Goal: Task Accomplishment & Management: Manage account settings

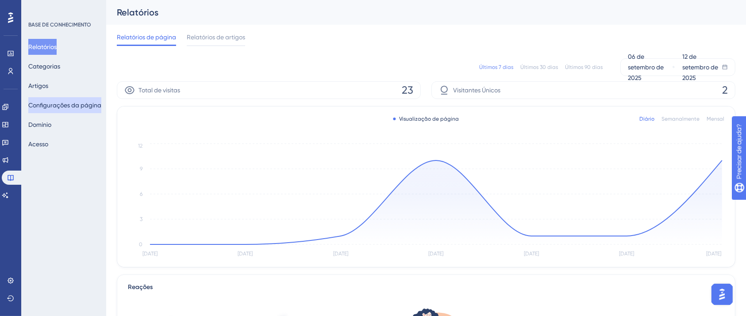
click at [75, 102] on font "Configurações da página" at bounding box center [64, 105] width 73 height 7
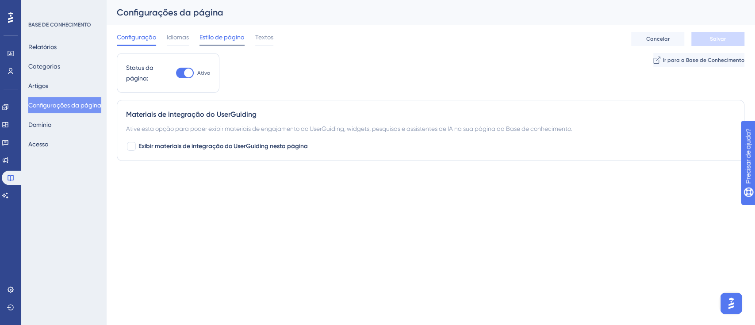
click at [239, 35] on font "Estilo de página" at bounding box center [222, 37] width 45 height 7
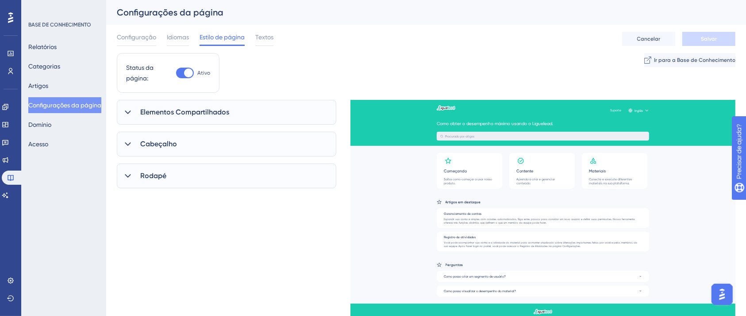
click at [216, 170] on div "Rodapé" at bounding box center [226, 176] width 219 height 25
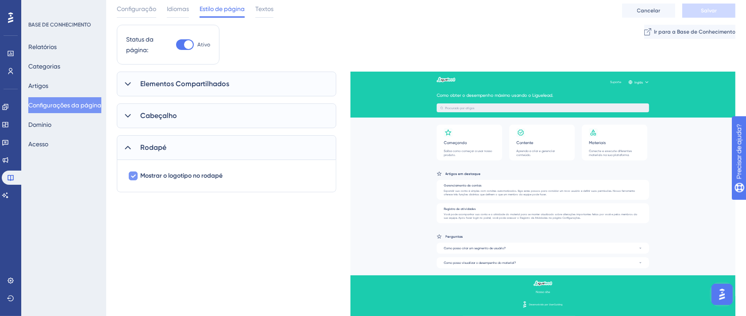
click at [189, 175] on font "Mostrar o logotipo no rodapé" at bounding box center [181, 176] width 82 height 8
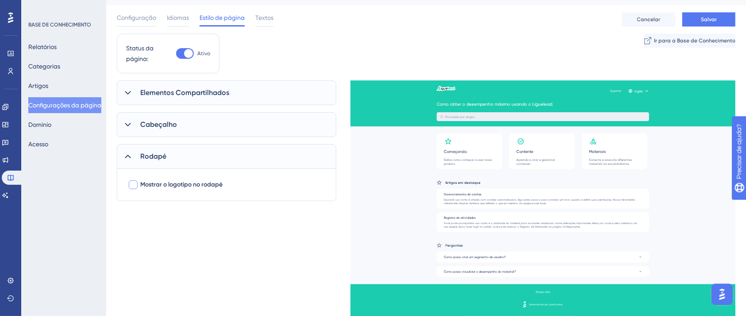
scroll to position [19, 0]
click at [189, 175] on div "Mostrar o logotipo no rodapé" at bounding box center [226, 185] width 219 height 32
click at [197, 181] on font "Mostrar o logotipo no rodapé" at bounding box center [181, 185] width 82 height 8
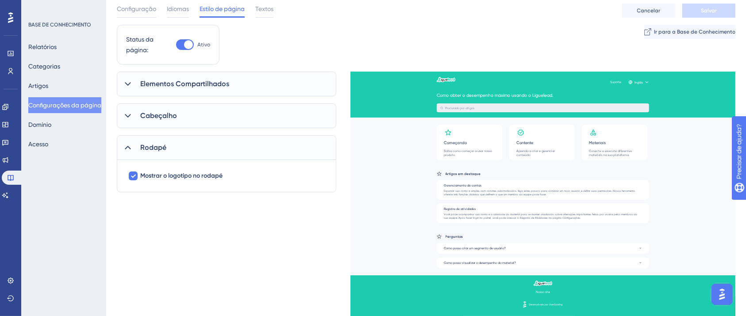
click at [197, 181] on div "Mostrar o logotipo no rodapé" at bounding box center [226, 176] width 219 height 32
click at [133, 177] on icon at bounding box center [133, 177] width 5 height 4
checkbox input "false"
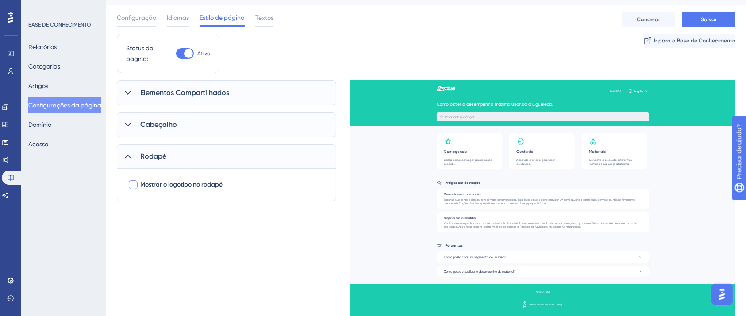
click at [128, 126] on icon at bounding box center [128, 125] width 6 height 4
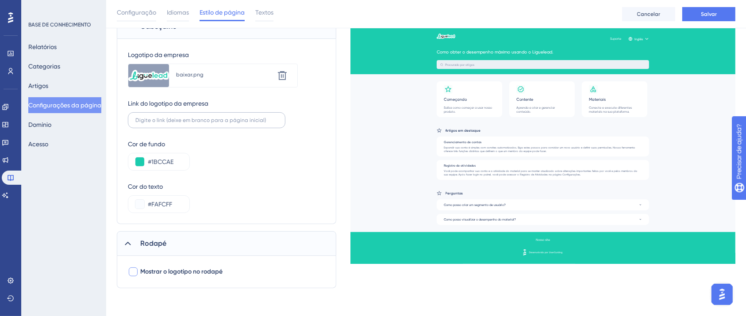
scroll to position [0, 0]
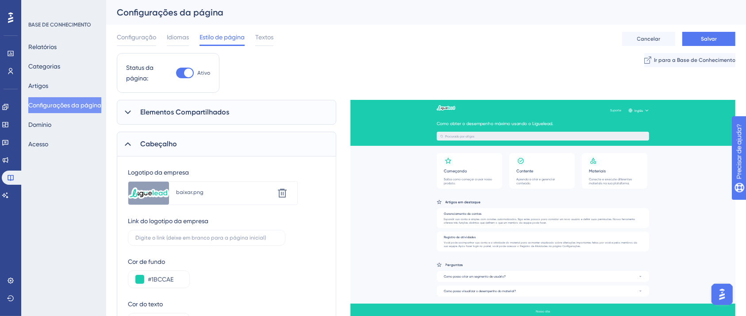
click at [159, 109] on font "Elementos Compartilhados" at bounding box center [184, 112] width 89 height 8
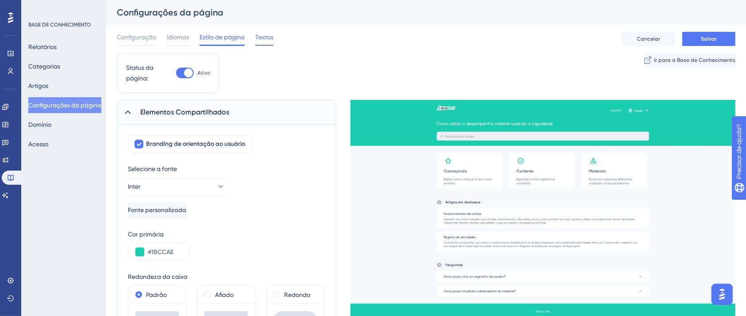
click at [263, 38] on font "Textos" at bounding box center [264, 37] width 18 height 7
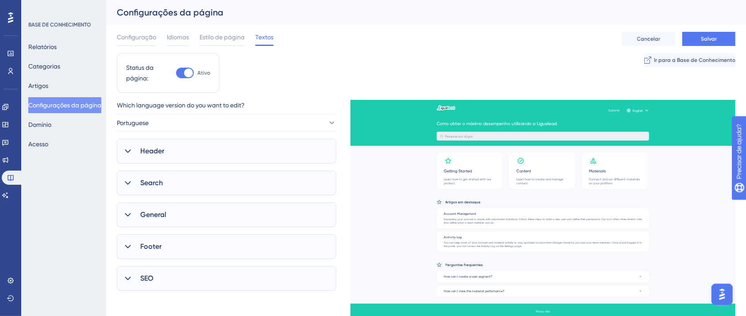
click at [265, 38] on font "Textos" at bounding box center [264, 37] width 18 height 7
click at [221, 250] on div "Rodapé" at bounding box center [226, 246] width 219 height 25
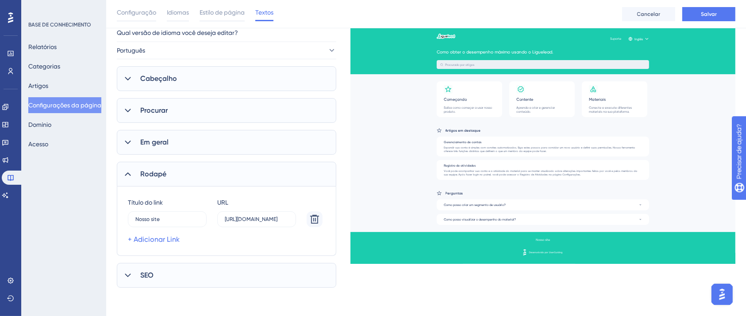
click at [124, 277] on icon at bounding box center [127, 275] width 9 height 9
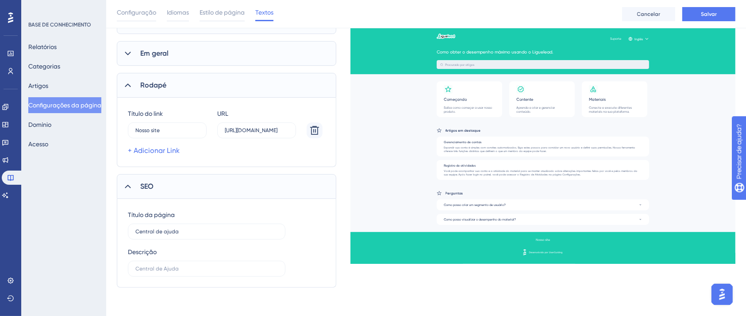
click at [159, 52] on font "Em geral" at bounding box center [154, 53] width 28 height 8
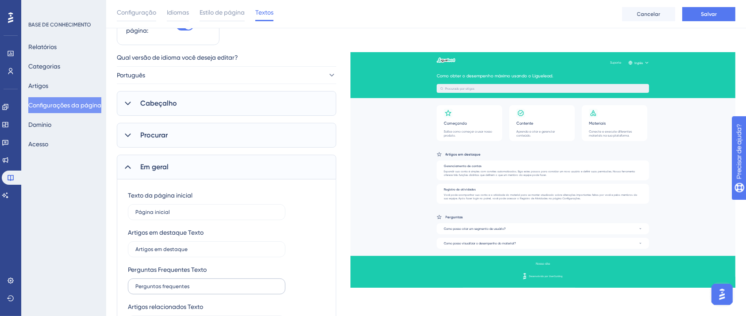
scroll to position [25, 0]
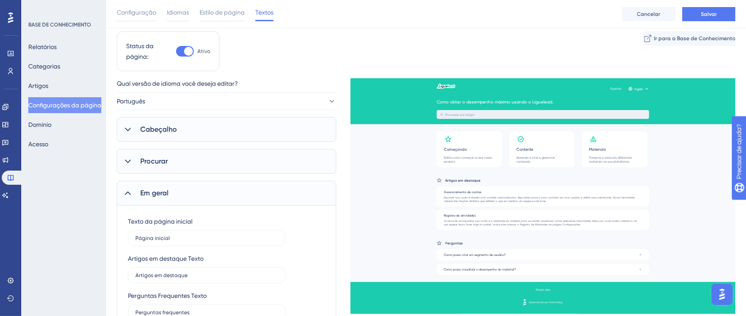
click at [170, 168] on div "Procurar" at bounding box center [226, 161] width 219 height 25
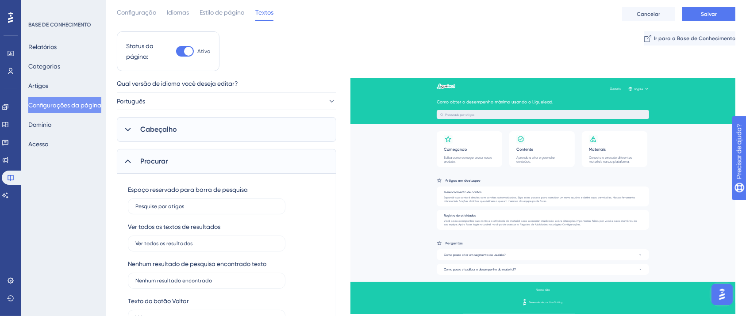
click at [201, 130] on div "Cabeçalho" at bounding box center [226, 129] width 219 height 25
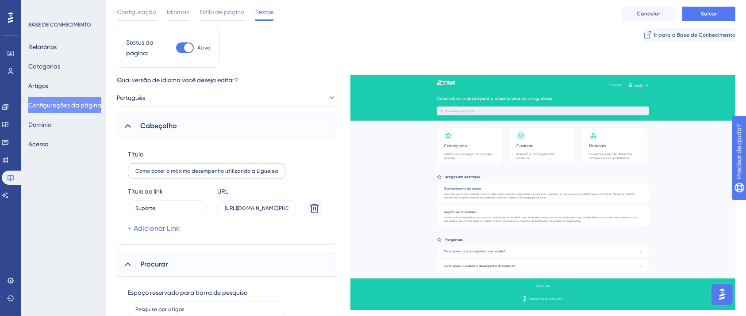
scroll to position [0, 0]
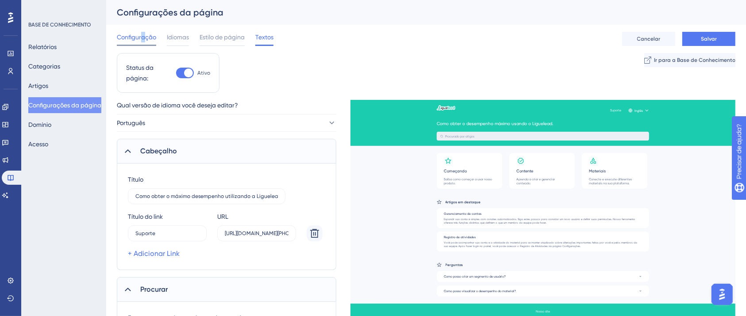
click at [142, 36] on font "Configuração" at bounding box center [136, 37] width 39 height 7
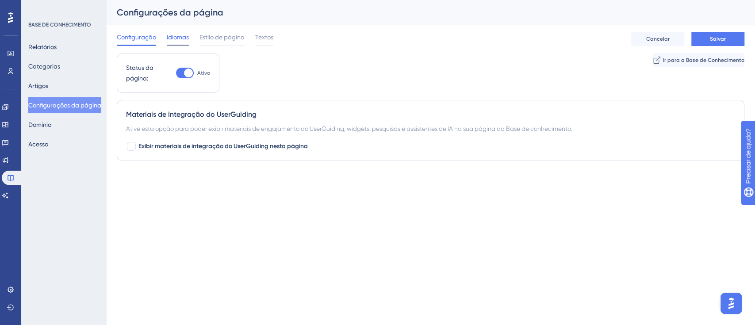
click at [172, 39] on font "Idiomas" at bounding box center [178, 37] width 22 height 7
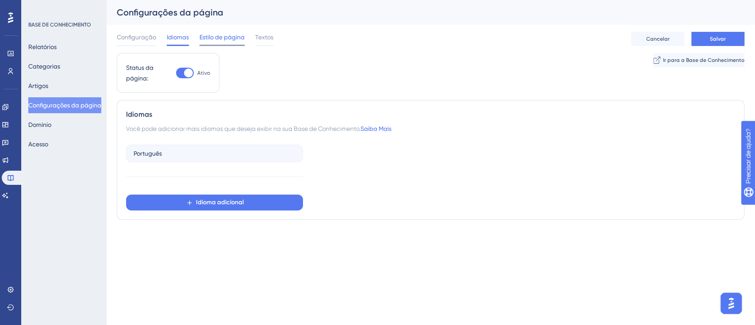
click at [234, 35] on font "Estilo de página" at bounding box center [222, 37] width 45 height 7
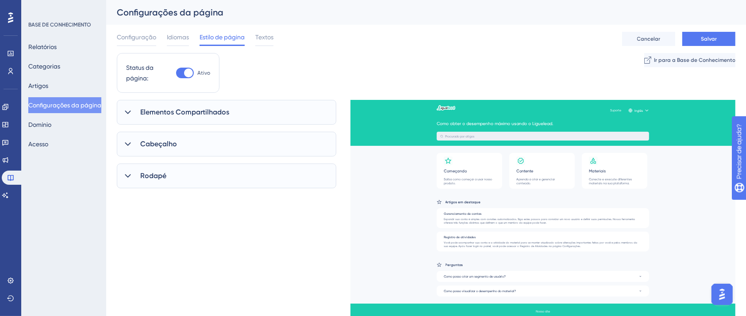
scroll to position [19, 0]
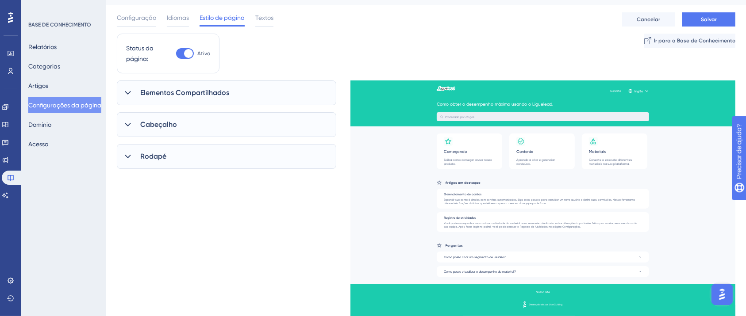
click at [218, 97] on span "Elementos Compartilhados" at bounding box center [184, 93] width 89 height 11
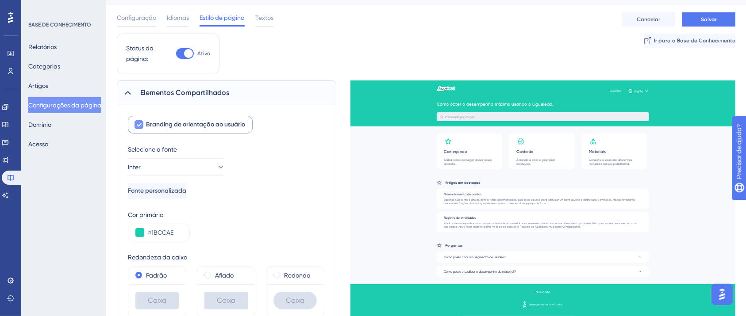
click at [149, 128] on span "Branding de orientação ao usuário" at bounding box center [195, 124] width 99 height 11
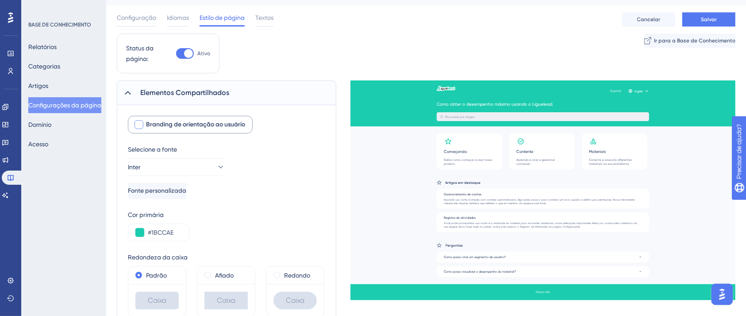
click at [149, 128] on span "Branding de orientação ao usuário" at bounding box center [195, 124] width 99 height 11
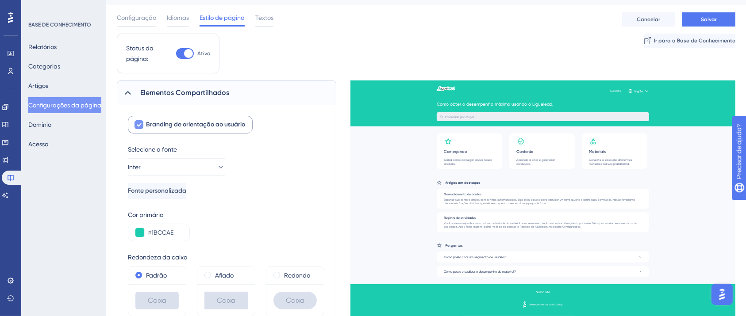
click at [151, 127] on font "Branding de orientação ao usuário" at bounding box center [195, 125] width 99 height 8
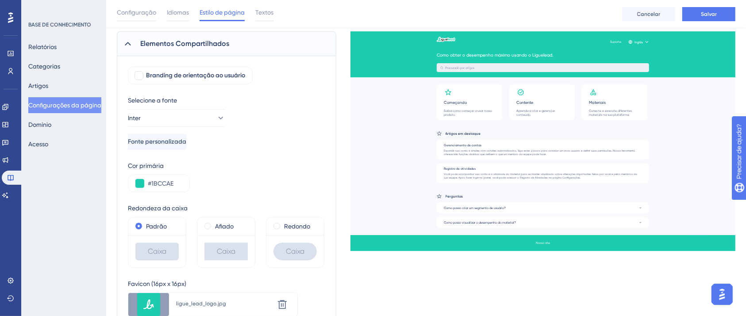
scroll to position [73, 0]
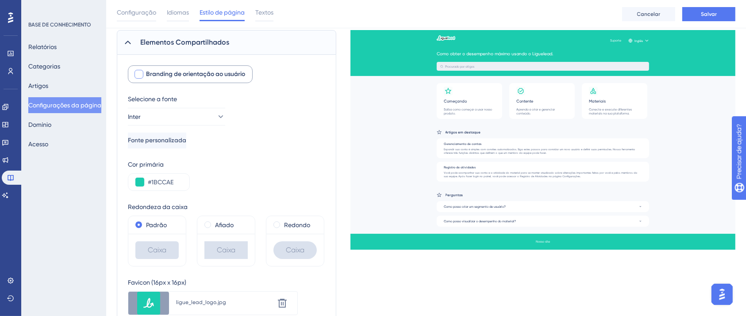
click at [138, 73] on div at bounding box center [139, 74] width 9 height 9
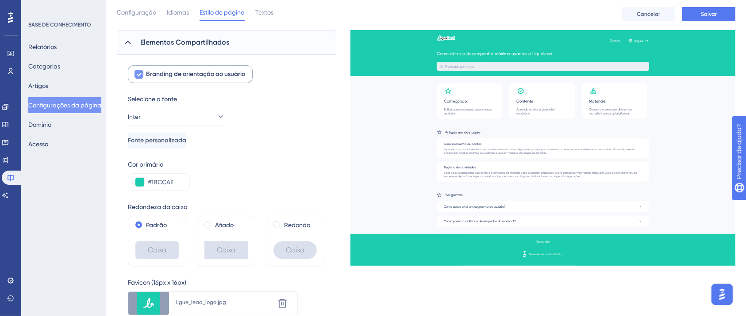
click at [138, 73] on icon at bounding box center [138, 74] width 5 height 7
checkbox input "false"
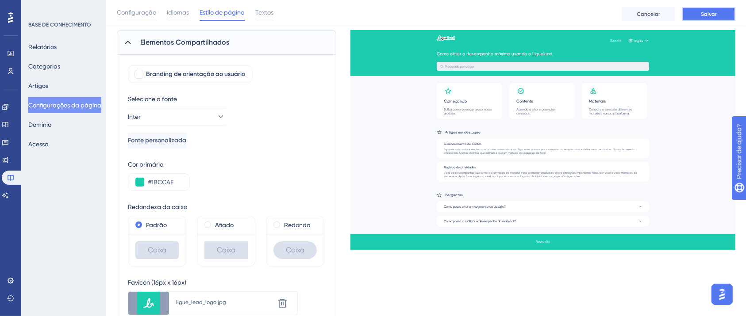
click at [714, 7] on button "Salvar" at bounding box center [708, 14] width 53 height 14
